Goal: Obtain resource: Obtain resource

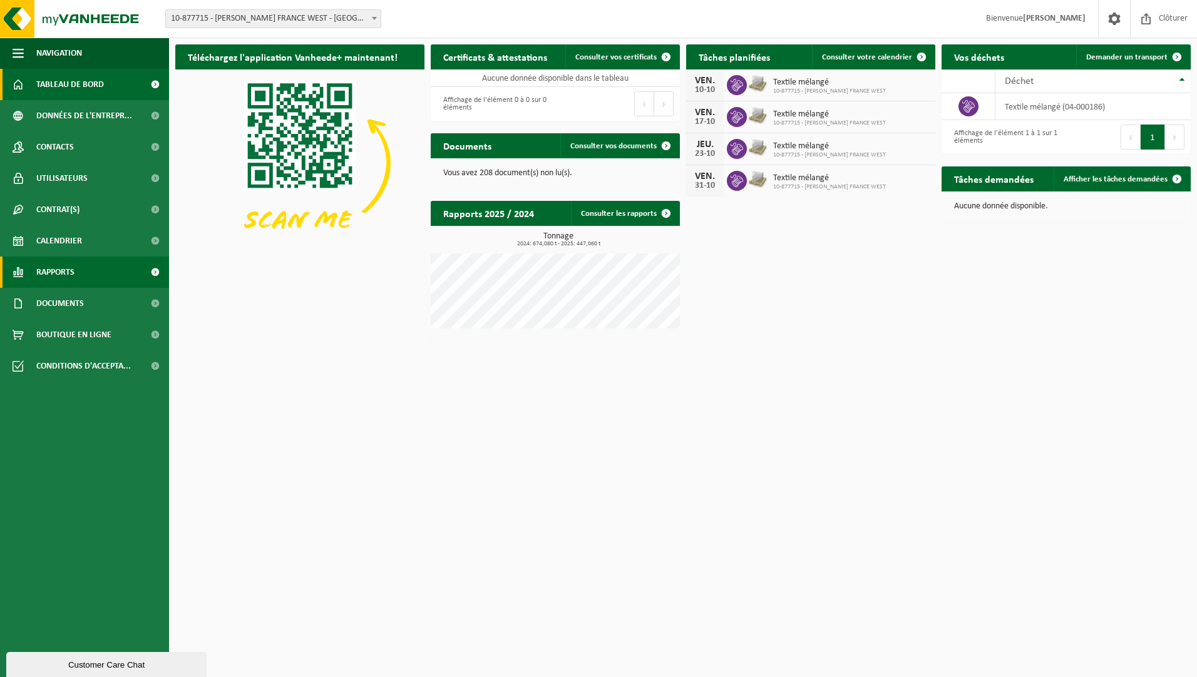
click at [91, 274] on link "Rapports" at bounding box center [84, 272] width 169 height 31
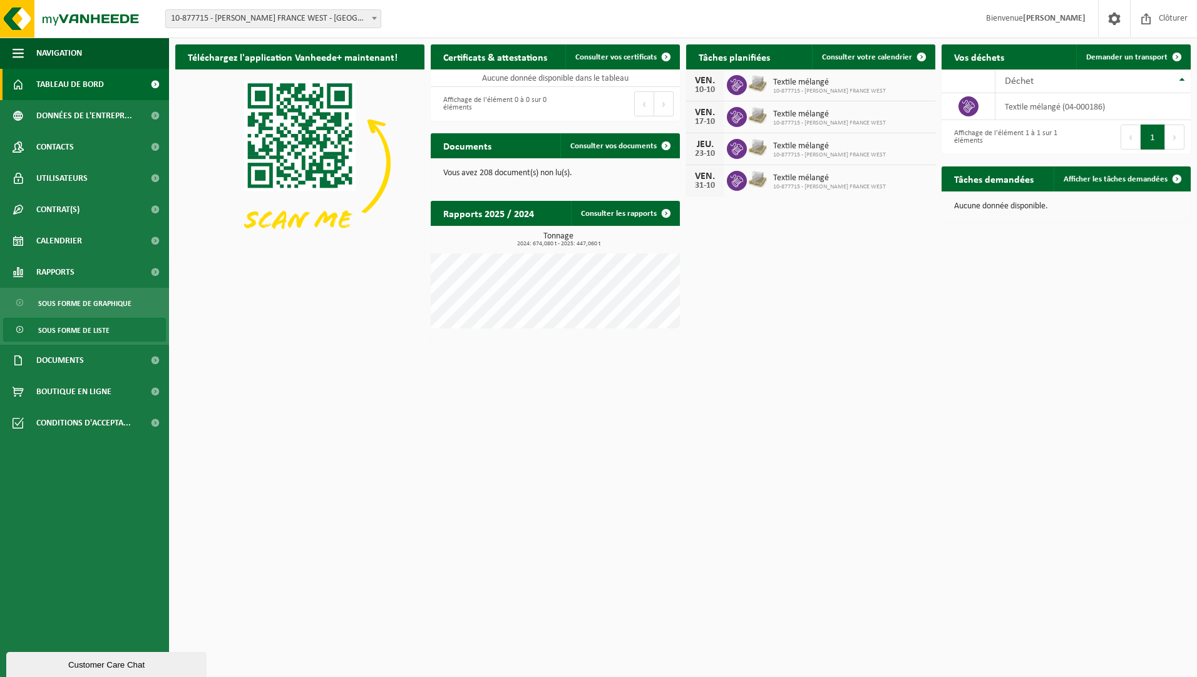
click at [78, 326] on span "Sous forme de liste" at bounding box center [73, 331] width 71 height 24
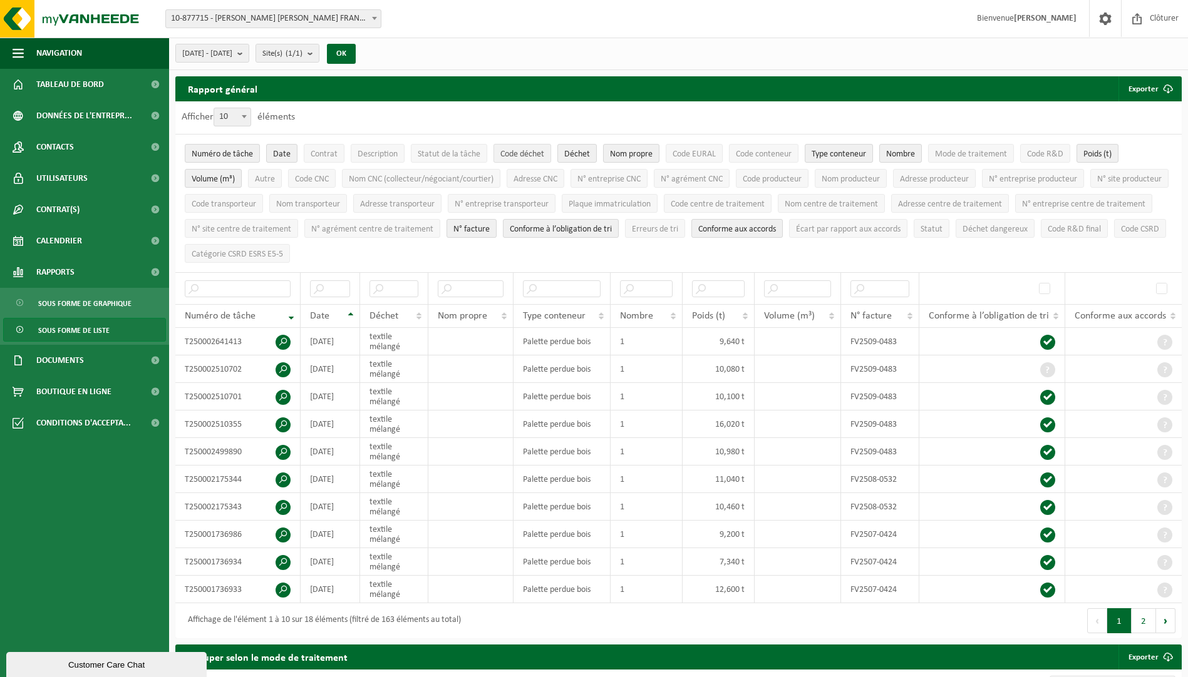
click at [518, 153] on span "Code déchet" at bounding box center [522, 154] width 44 height 9
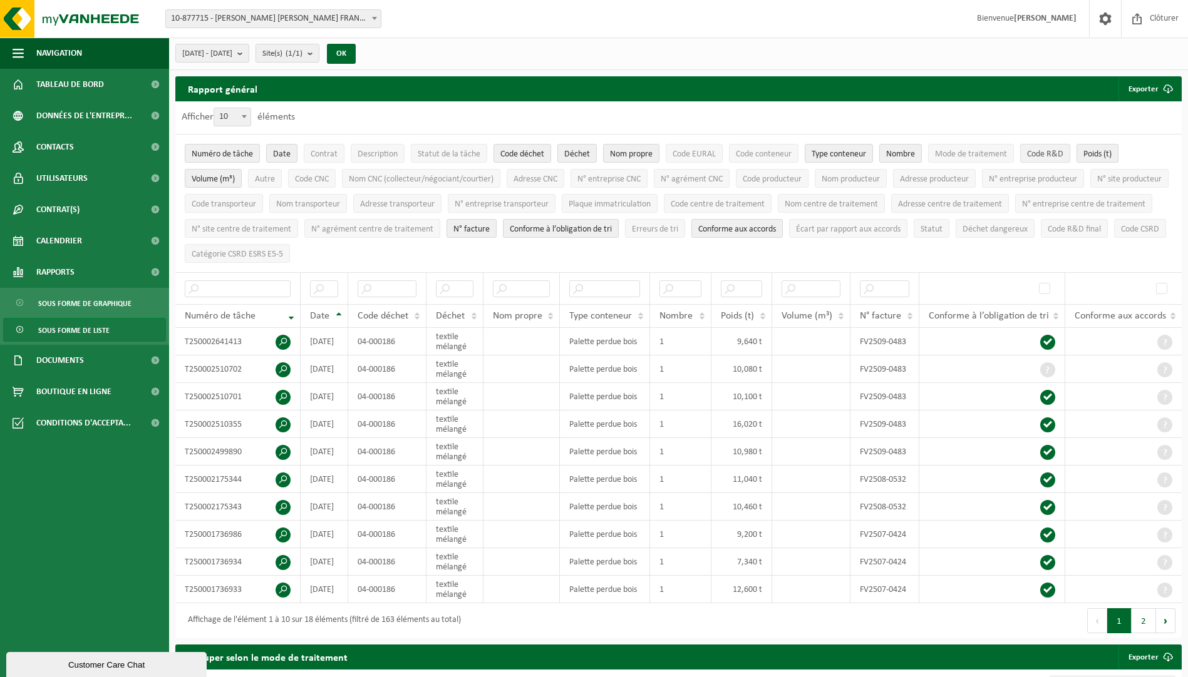
click at [1055, 154] on span "Code R&D" at bounding box center [1045, 154] width 36 height 9
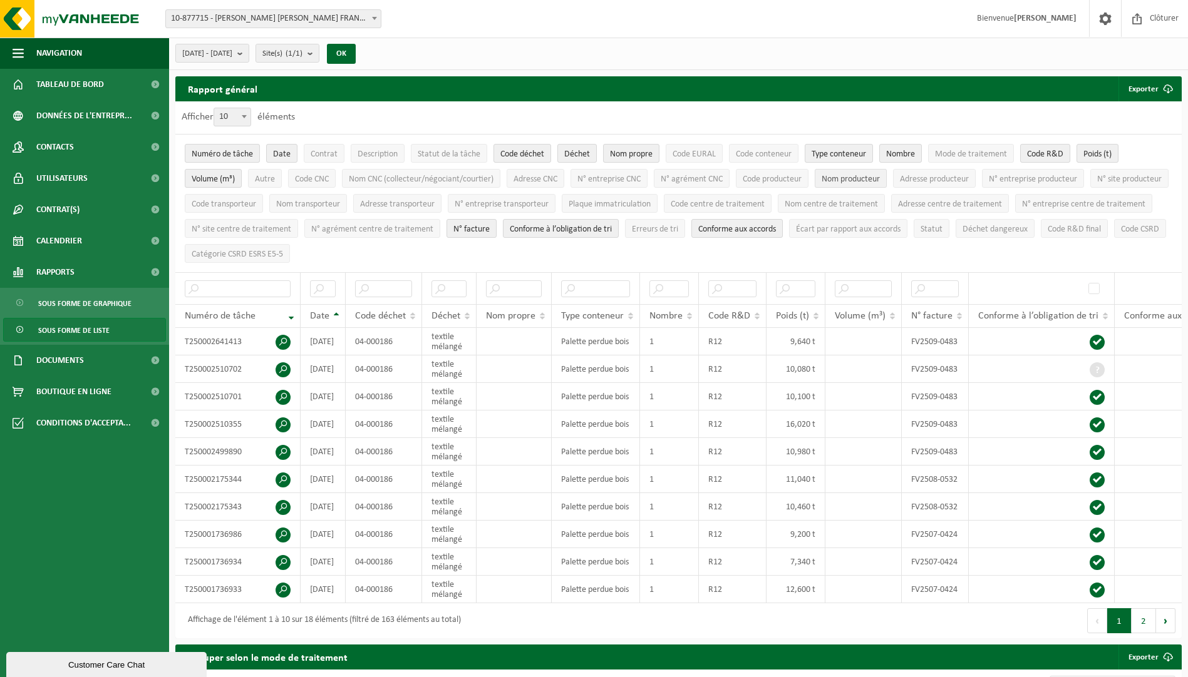
click at [856, 178] on span "Nom producteur" at bounding box center [850, 179] width 58 height 9
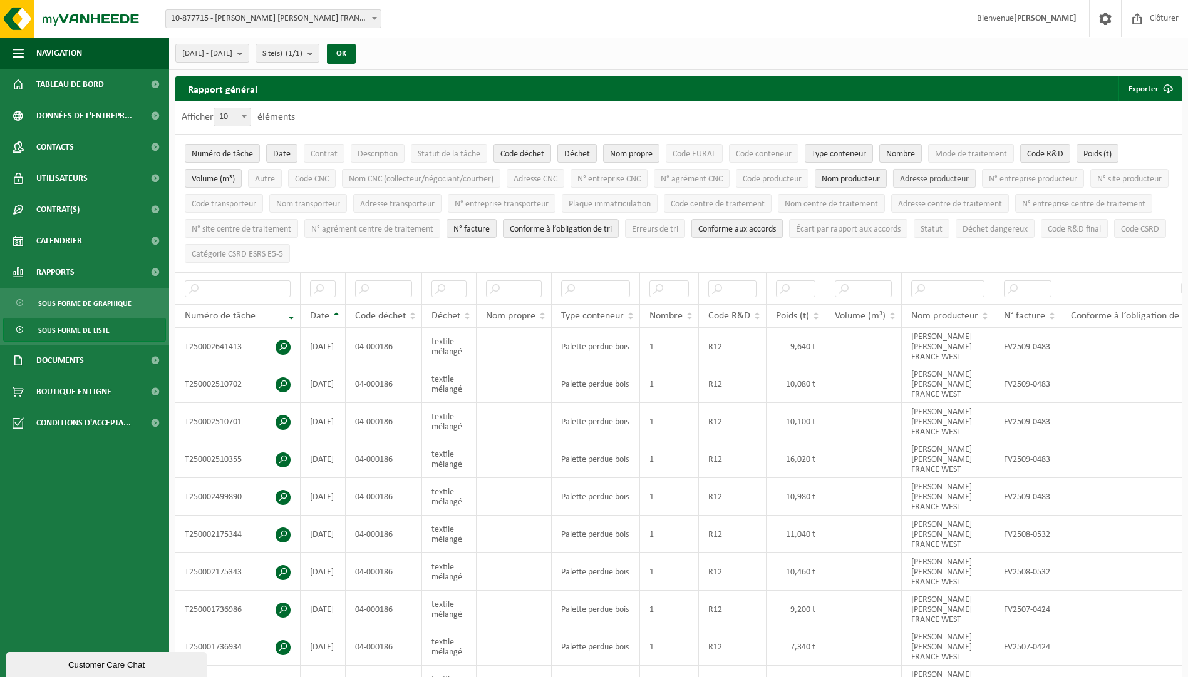
click at [953, 178] on span "Adresse producteur" at bounding box center [934, 179] width 69 height 9
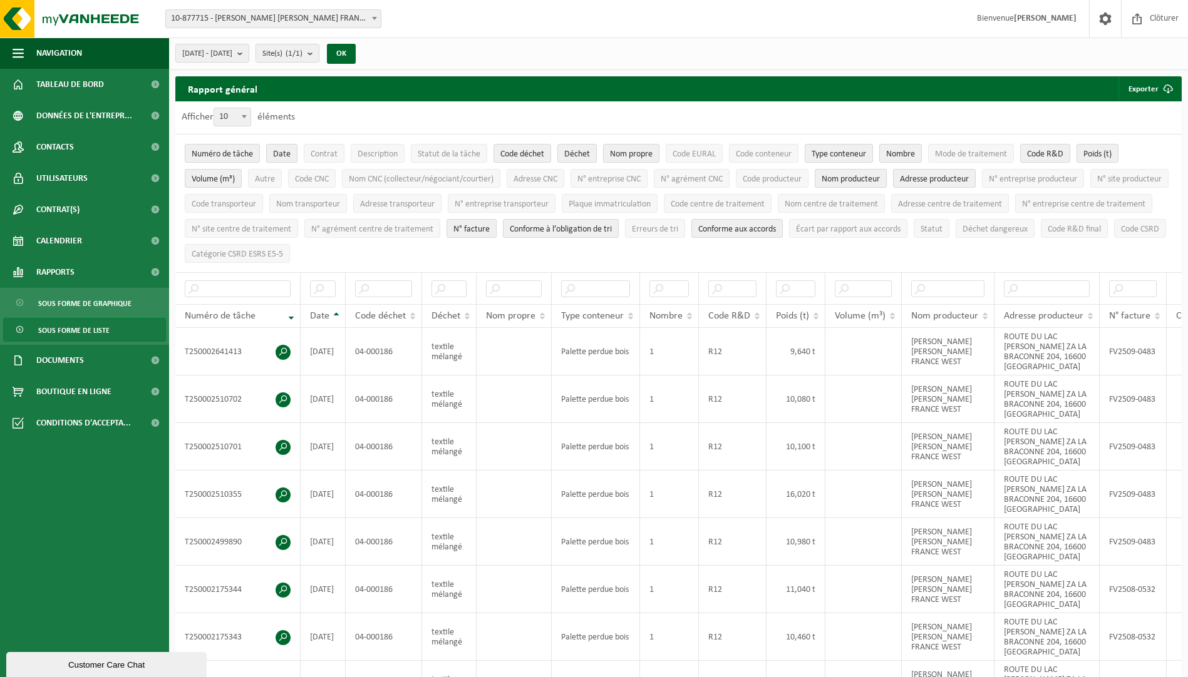
click at [865, 177] on span "Nom producteur" at bounding box center [850, 179] width 58 height 9
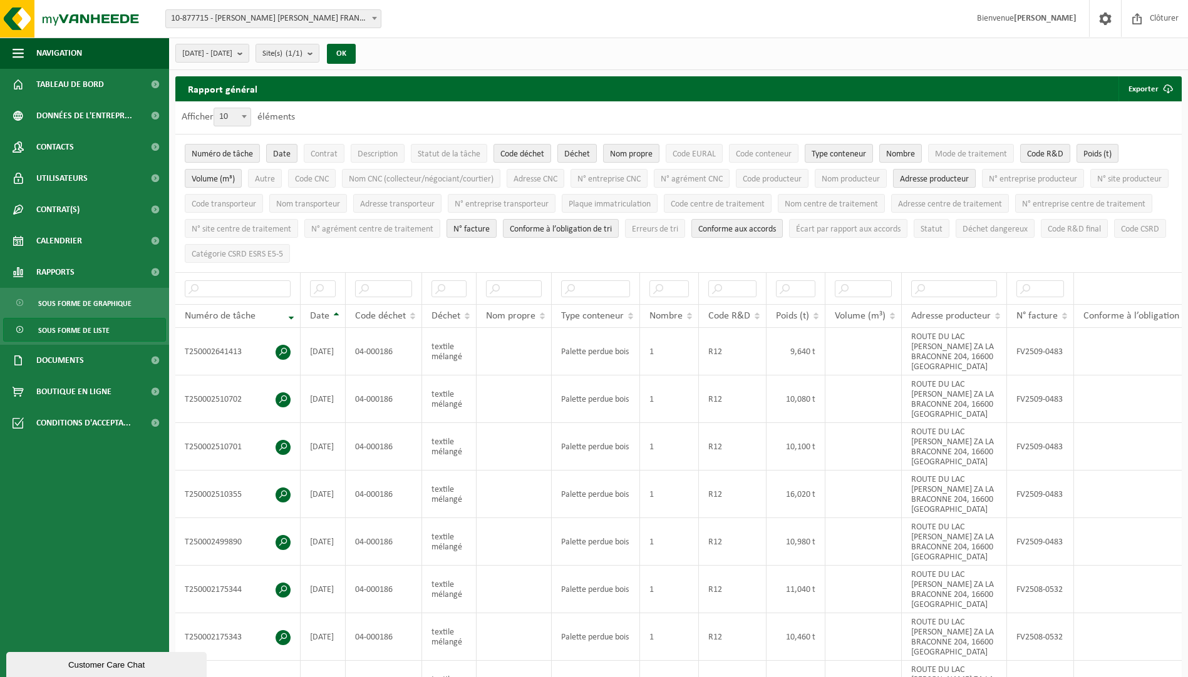
click at [930, 177] on span "Adresse producteur" at bounding box center [934, 179] width 69 height 9
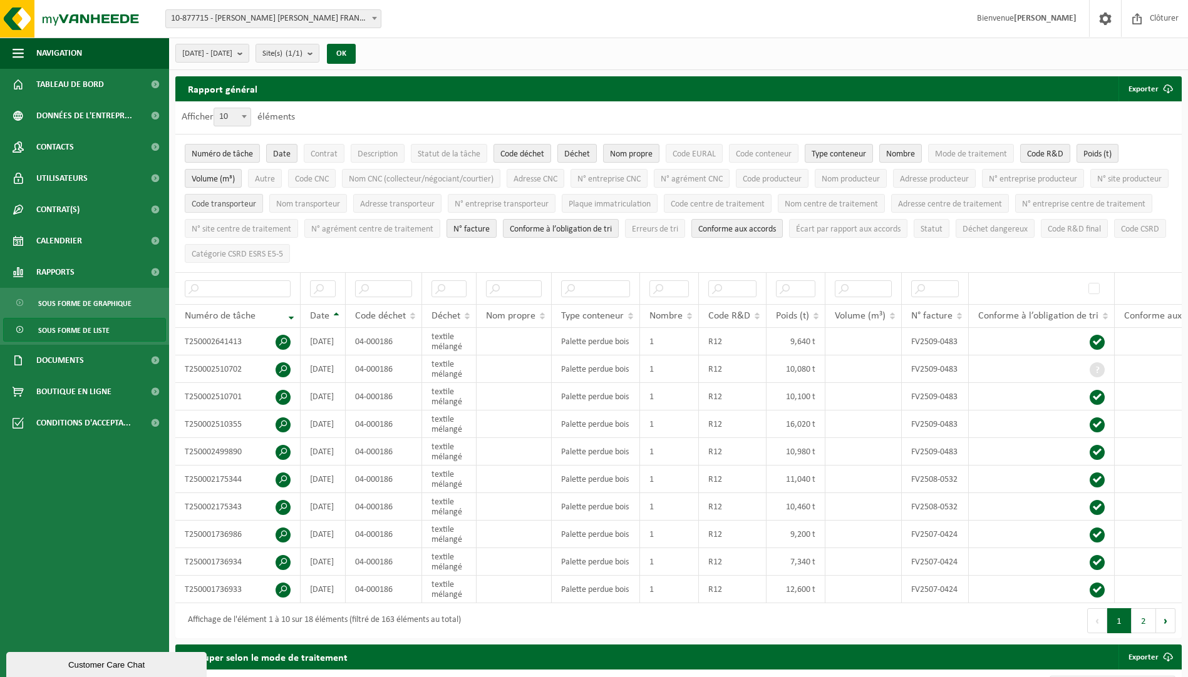
click at [256, 200] on span "Code transporteur" at bounding box center [224, 204] width 64 height 9
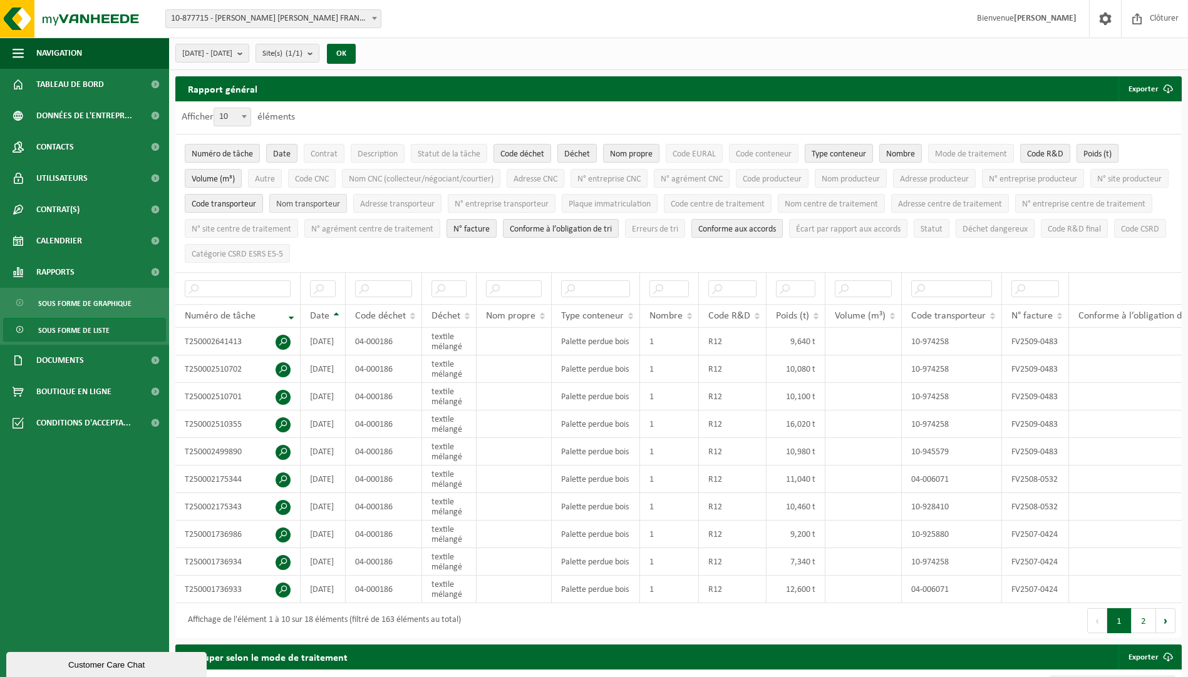
click at [340, 203] on span "Nom transporteur" at bounding box center [308, 204] width 64 height 9
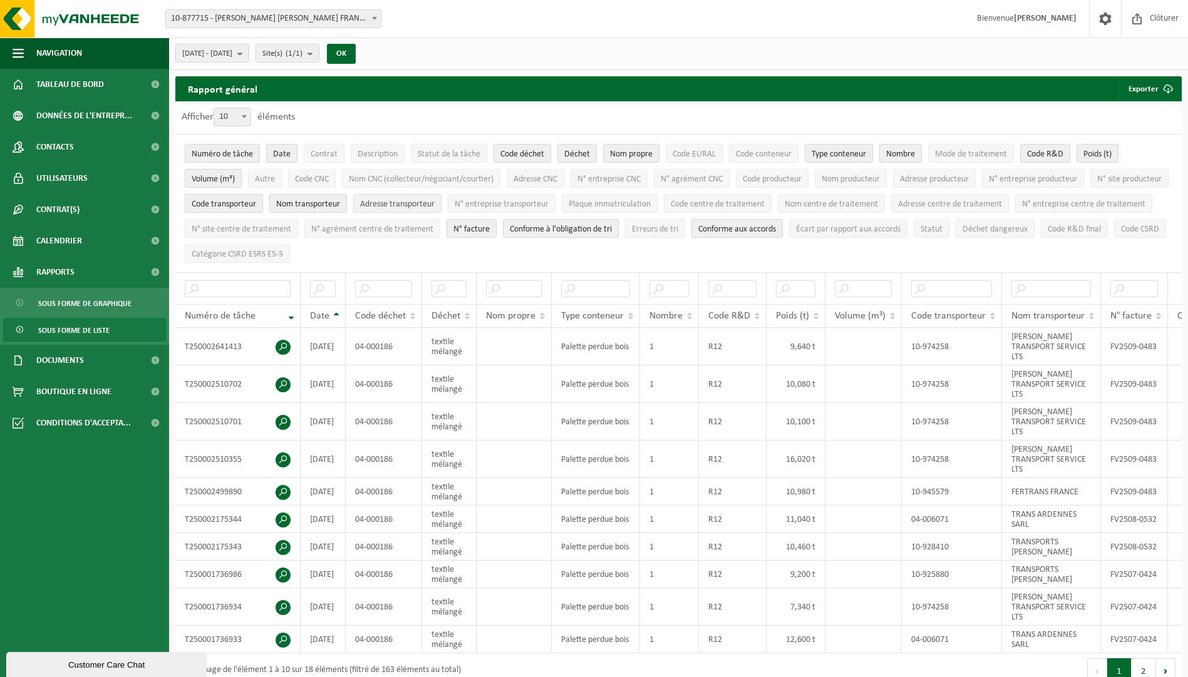
click at [435, 200] on span "Adresse transporteur" at bounding box center [397, 204] width 75 height 9
click at [548, 203] on span "N° entreprise transporteur" at bounding box center [502, 204] width 94 height 9
click at [764, 201] on span "Code centre de traitement" at bounding box center [718, 204] width 94 height 9
click at [878, 201] on span "Nom centre de traitement" at bounding box center [831, 204] width 93 height 9
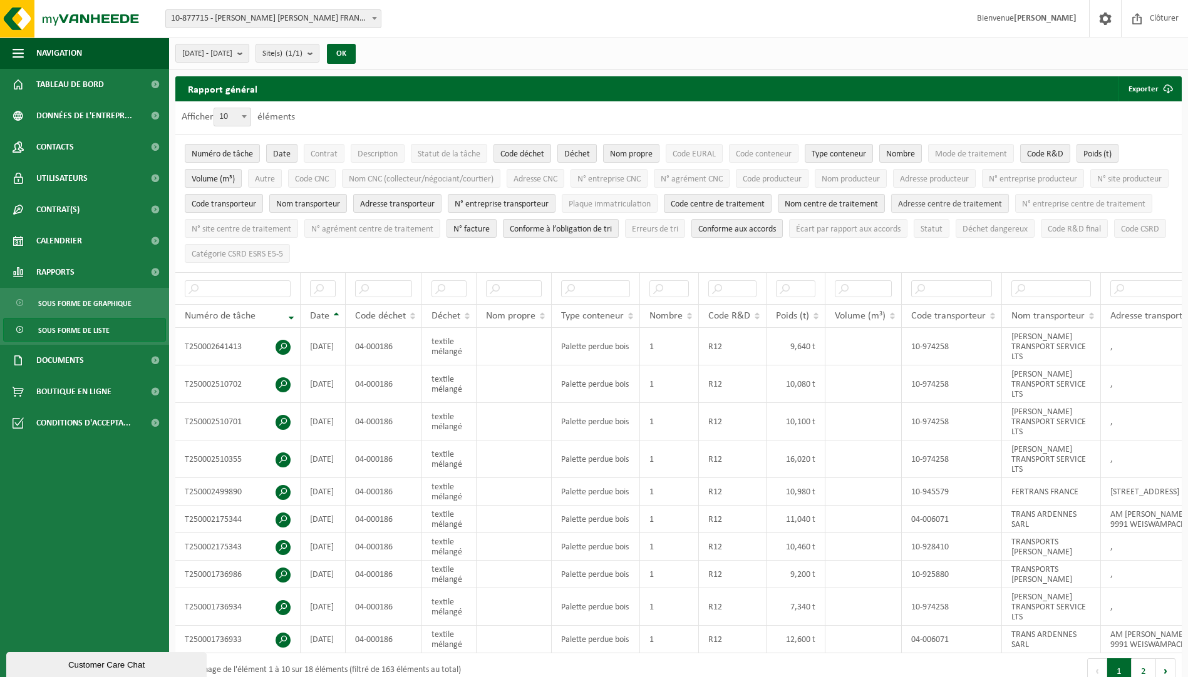
click at [1002, 200] on span "Adresse centre de traitement" at bounding box center [950, 204] width 104 height 9
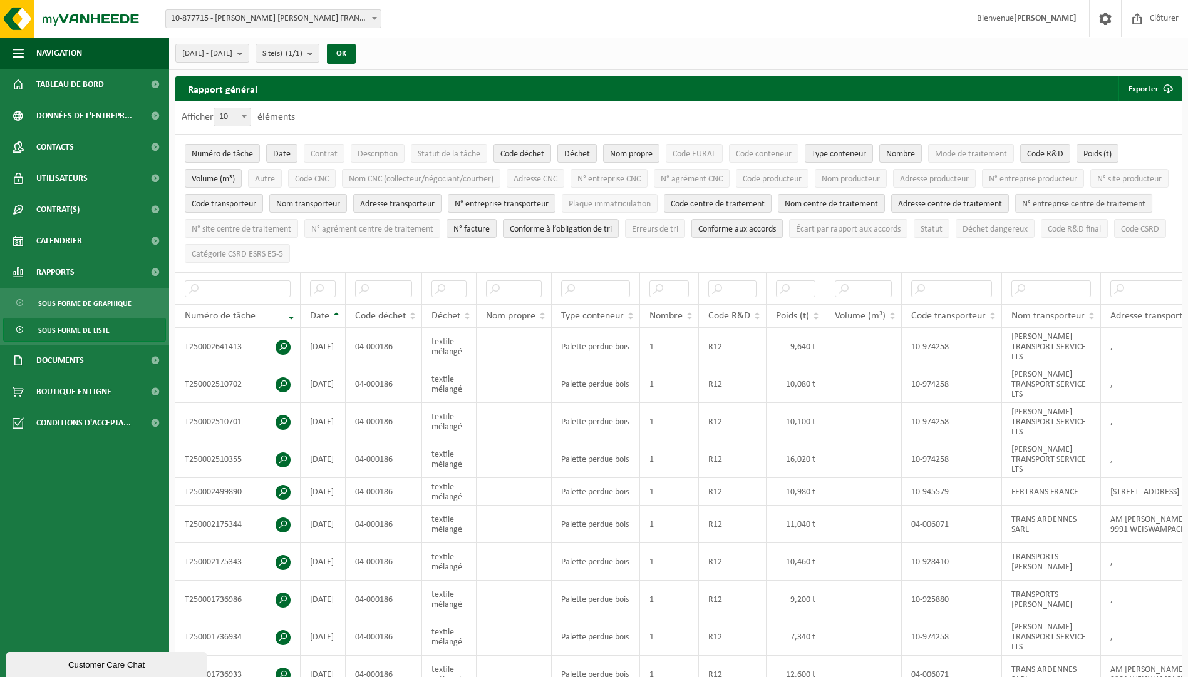
click at [1022, 209] on span "N° entreprise centre de traitement" at bounding box center [1083, 204] width 123 height 9
click at [291, 227] on span "N° site centre de traitement" at bounding box center [242, 229] width 100 height 9
click at [1047, 234] on span "Code R&D final" at bounding box center [1073, 229] width 53 height 9
click at [962, 234] on span "Déchet dangereux" at bounding box center [994, 229] width 65 height 9
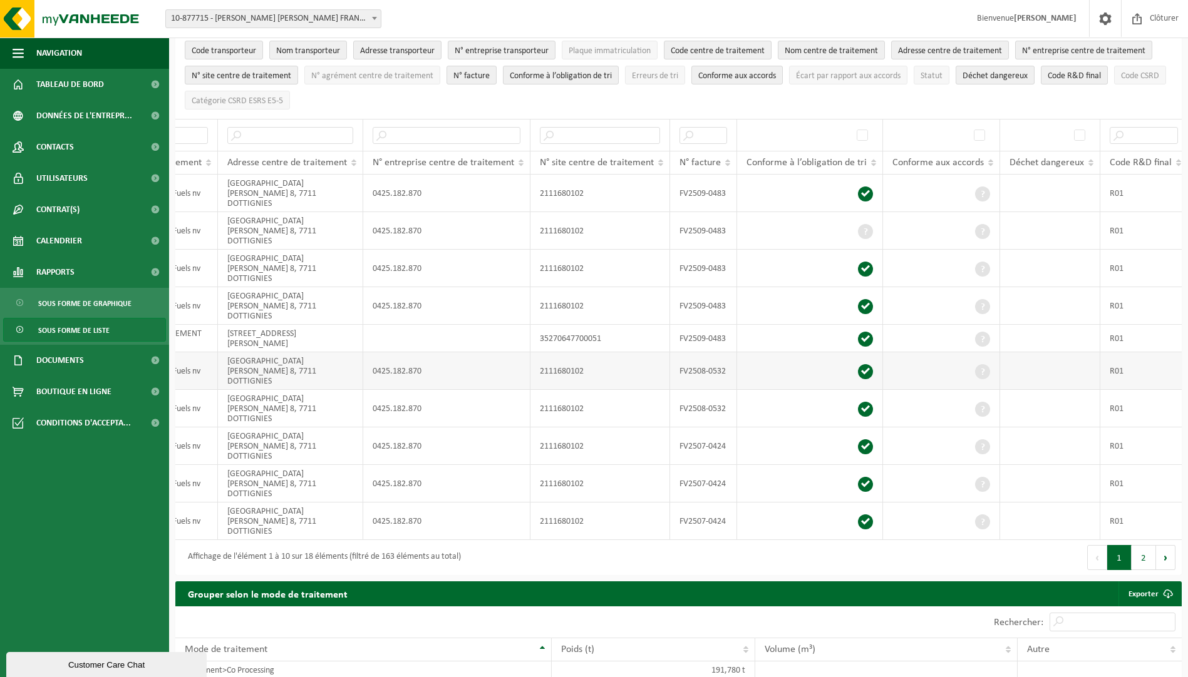
scroll to position [125, 0]
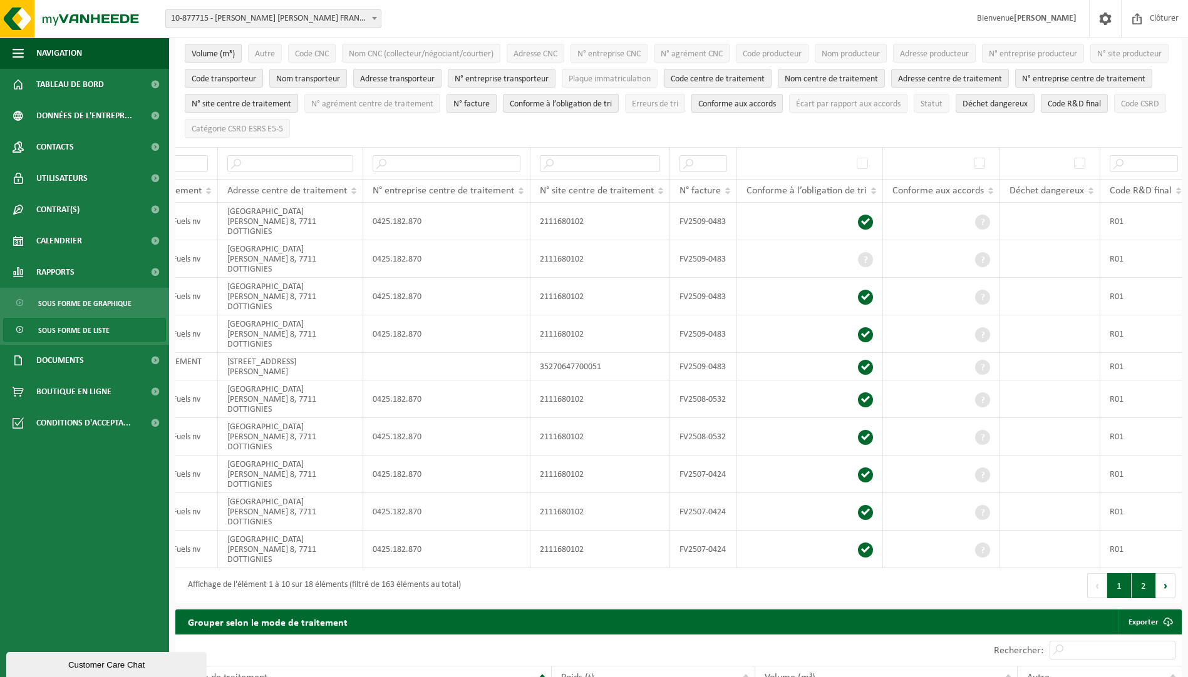
click at [1139, 574] on button "2" at bounding box center [1143, 586] width 24 height 25
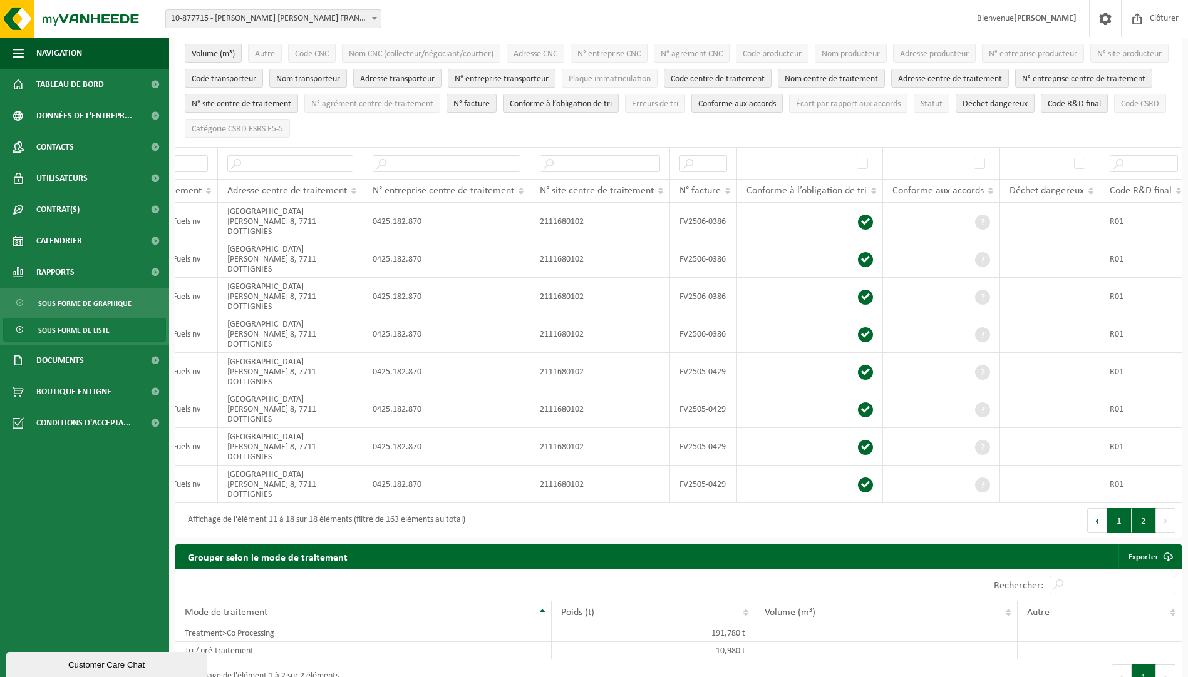
click at [1126, 508] on button "1" at bounding box center [1119, 520] width 24 height 25
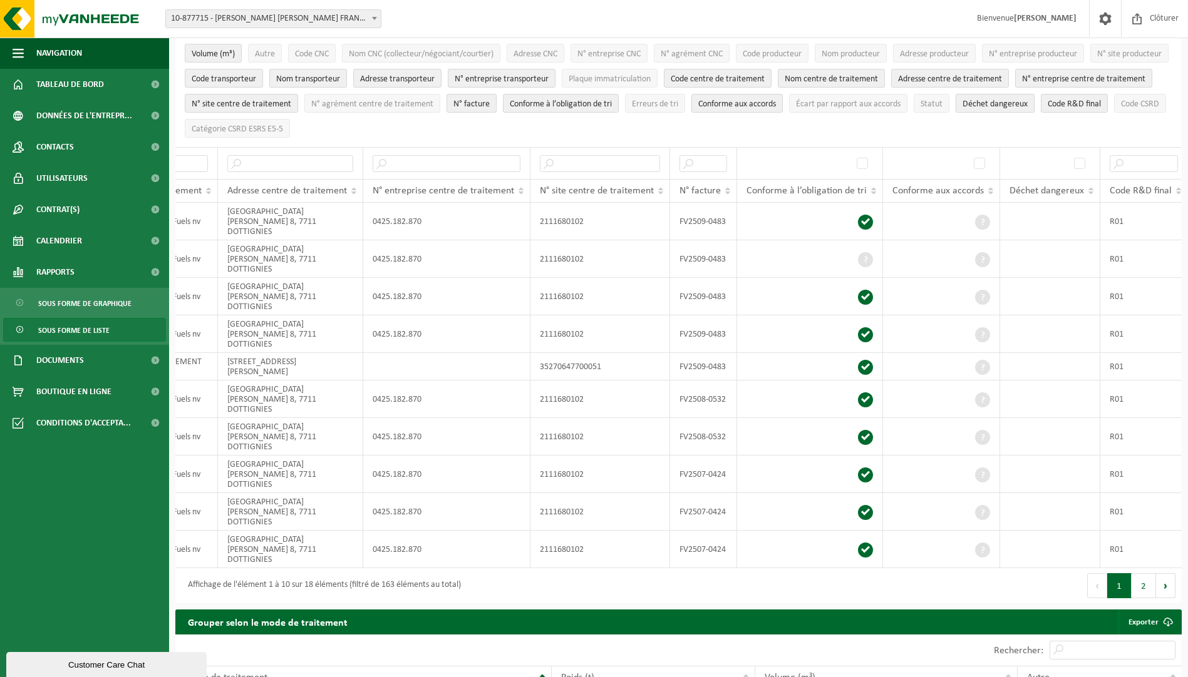
click at [962, 109] on span "Déchet dangereux" at bounding box center [994, 104] width 65 height 9
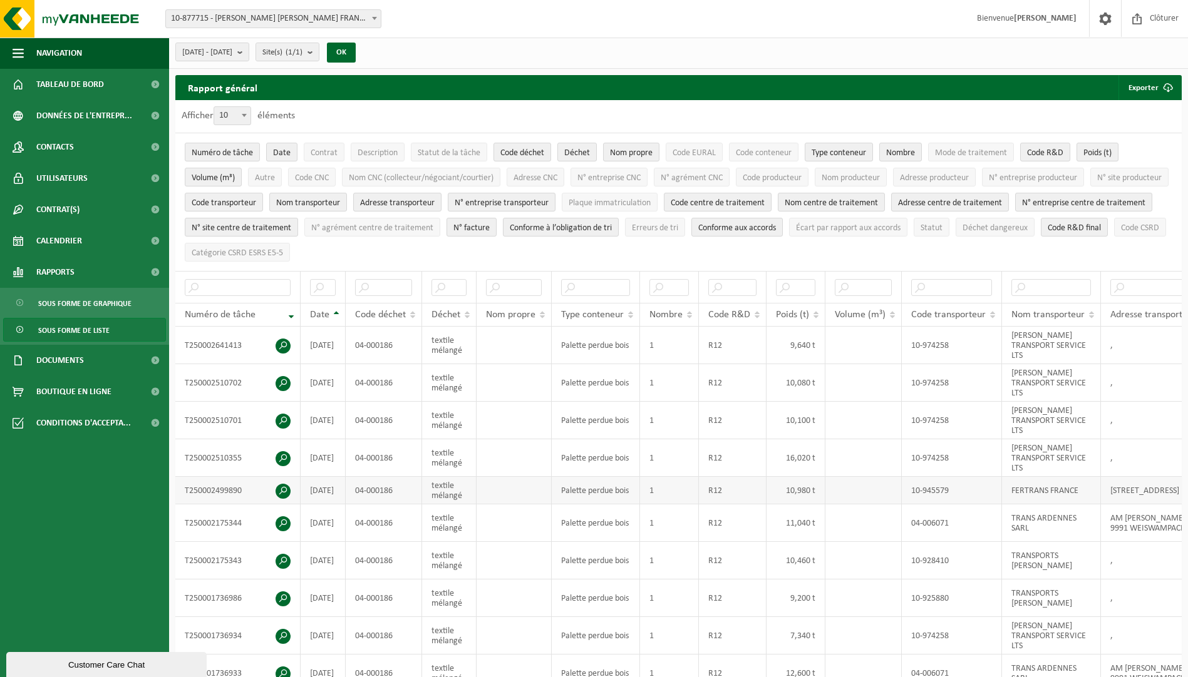
scroll to position [0, 0]
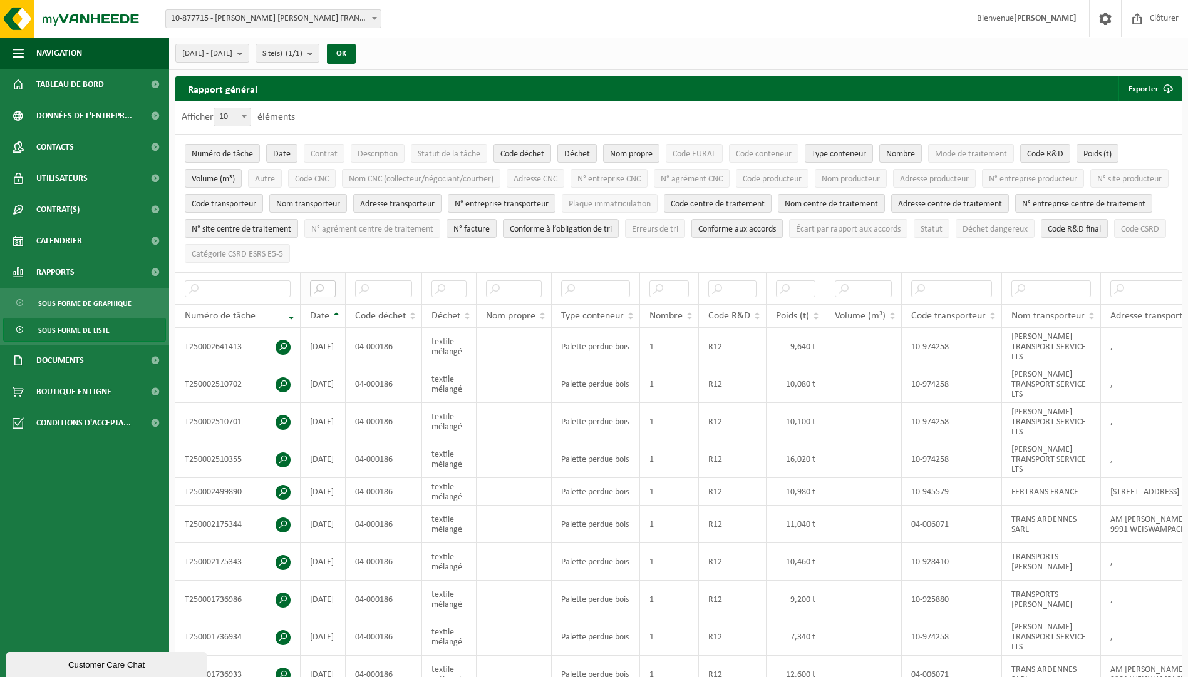
click at [325, 288] on input "text" at bounding box center [323, 288] width 26 height 17
click at [331, 286] on input "text" at bounding box center [323, 288] width 26 height 17
click at [314, 286] on input "text" at bounding box center [323, 288] width 26 height 17
click at [1136, 91] on button "Exporter" at bounding box center [1149, 88] width 62 height 25
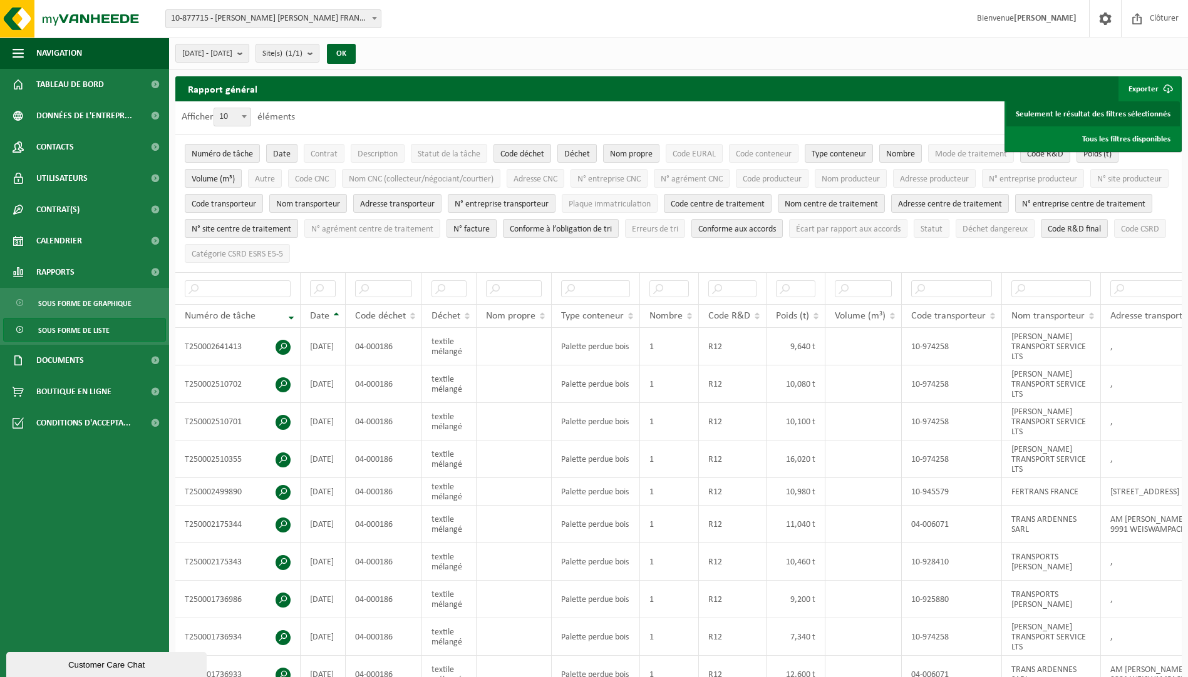
click at [1124, 114] on link "Seulement le résultat des filtres sélectionnés" at bounding box center [1092, 113] width 173 height 25
